Goal: Information Seeking & Learning: Learn about a topic

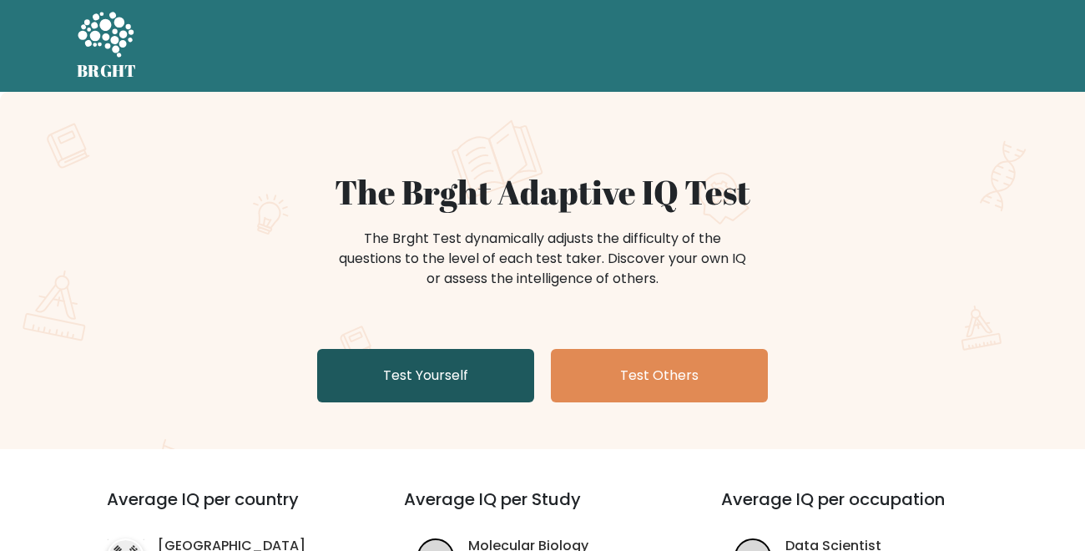
click at [416, 370] on link "Test Yourself" at bounding box center [425, 375] width 217 height 53
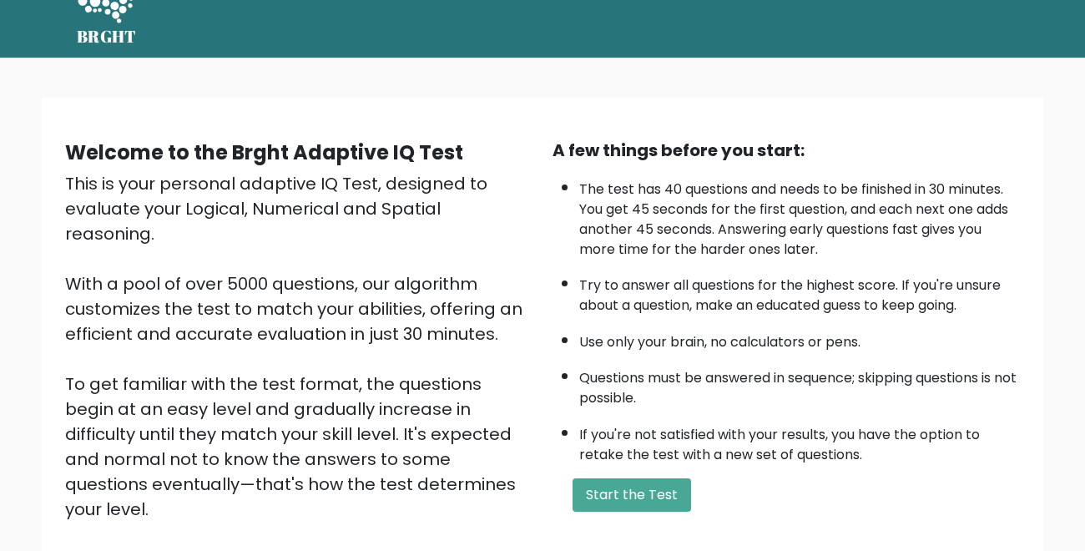
scroll to position [35, 0]
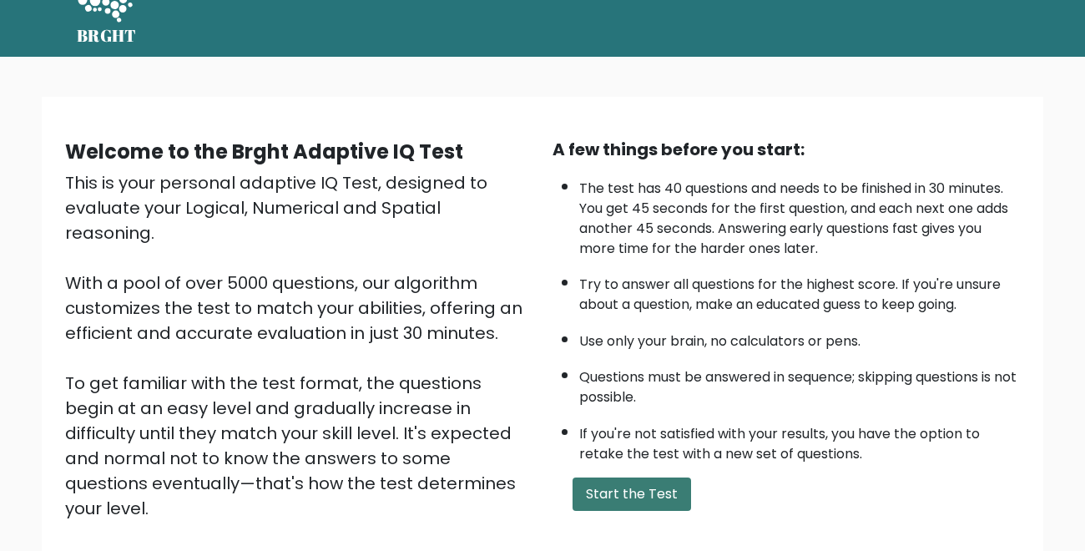
click at [628, 489] on button "Start the Test" at bounding box center [632, 493] width 119 height 33
